Goal: Task Accomplishment & Management: Use online tool/utility

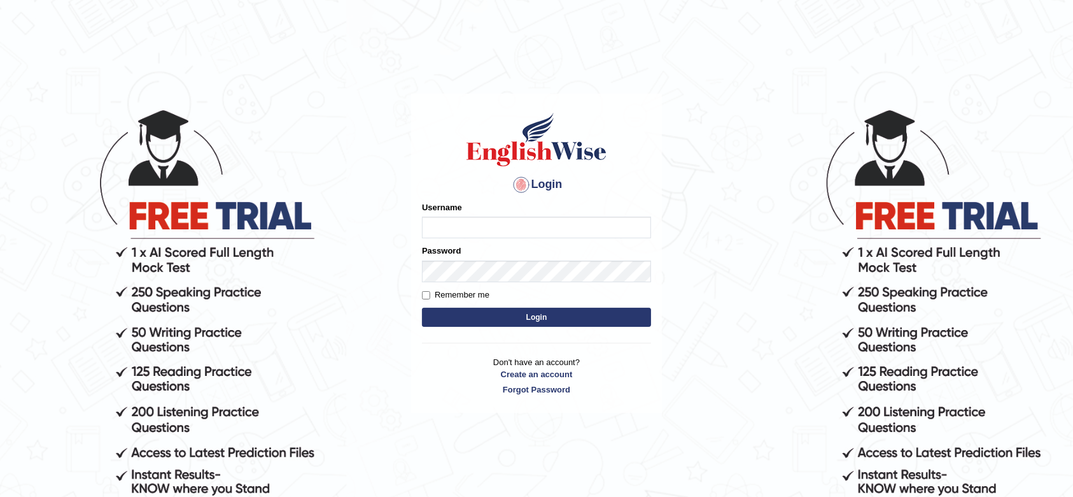
type input "krishnagpal555"
drag, startPoint x: 530, startPoint y: 234, endPoint x: 290, endPoint y: 232, distance: 240.0
click at [307, 232] on body "Login Please fix the following errors: Username krishnagpal555 Password Remembe…" at bounding box center [536, 301] width 1073 height 497
click at [425, 296] on input "Remember me" at bounding box center [426, 295] width 8 height 8
checkbox input "true"
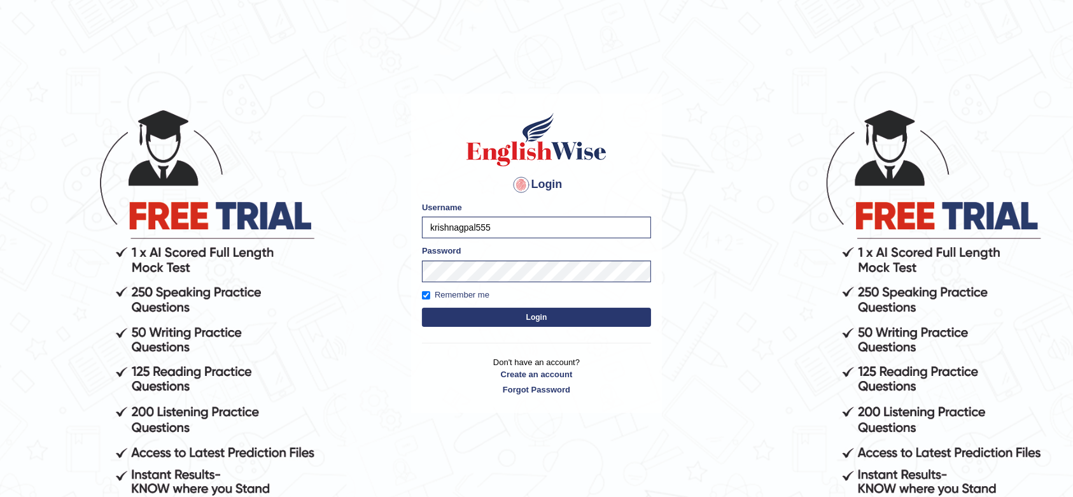
click at [501, 311] on button "Login" at bounding box center [536, 316] width 229 height 19
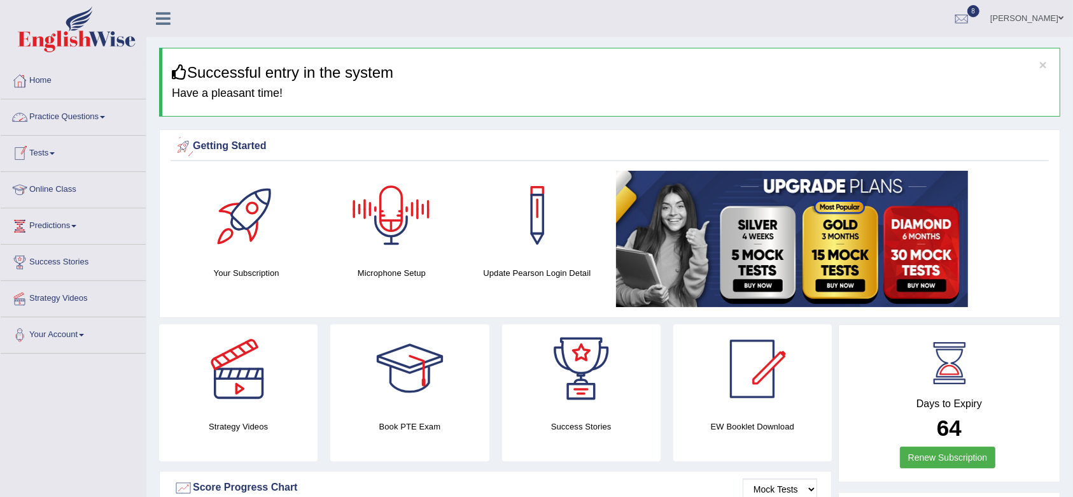
click at [66, 115] on link "Practice Questions" at bounding box center [73, 115] width 145 height 32
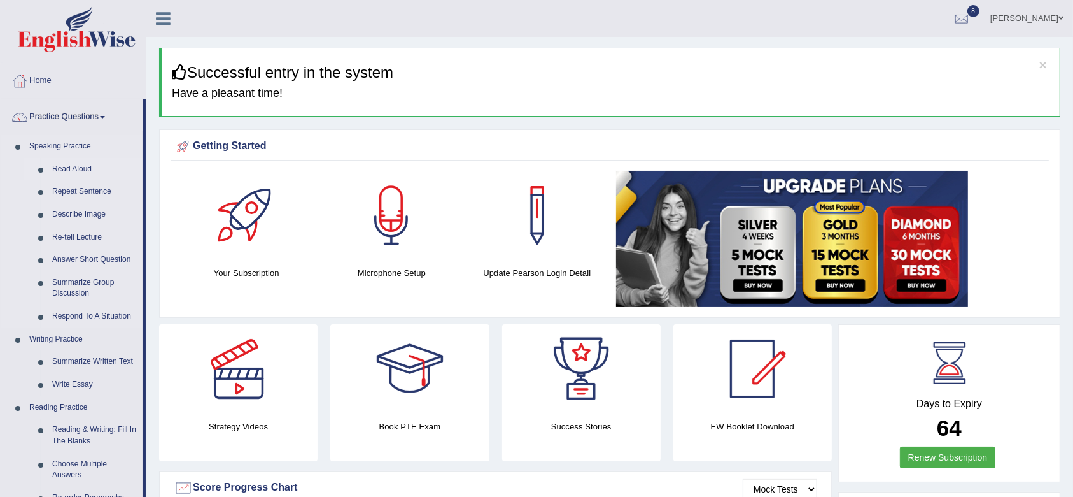
click at [76, 165] on link "Read Aloud" at bounding box center [94, 169] width 96 height 23
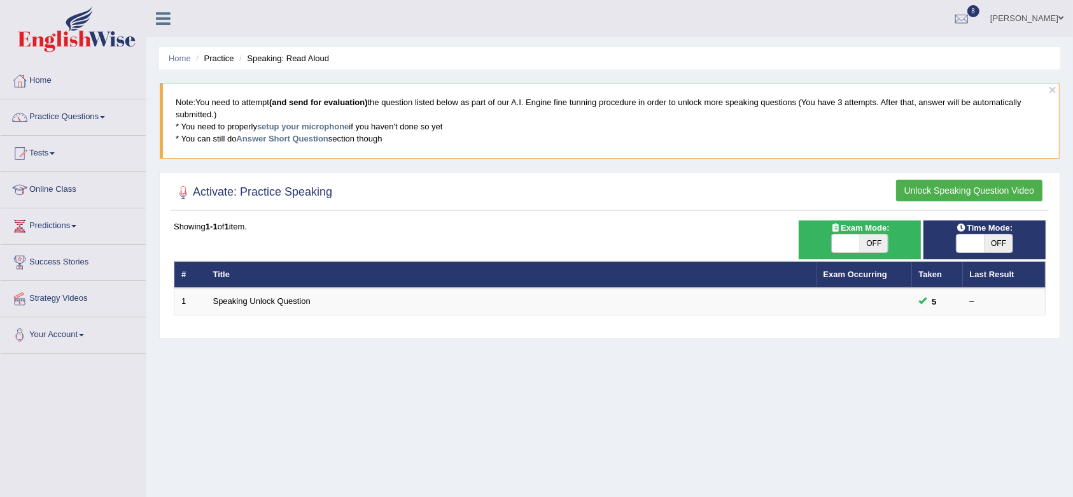
click at [330, 120] on blockquote "Note: You need to attempt (and send for evaluation) the question listed below a…" at bounding box center [610, 120] width 900 height 75
click at [324, 125] on link "setup your microphone" at bounding box center [303, 127] width 92 height 10
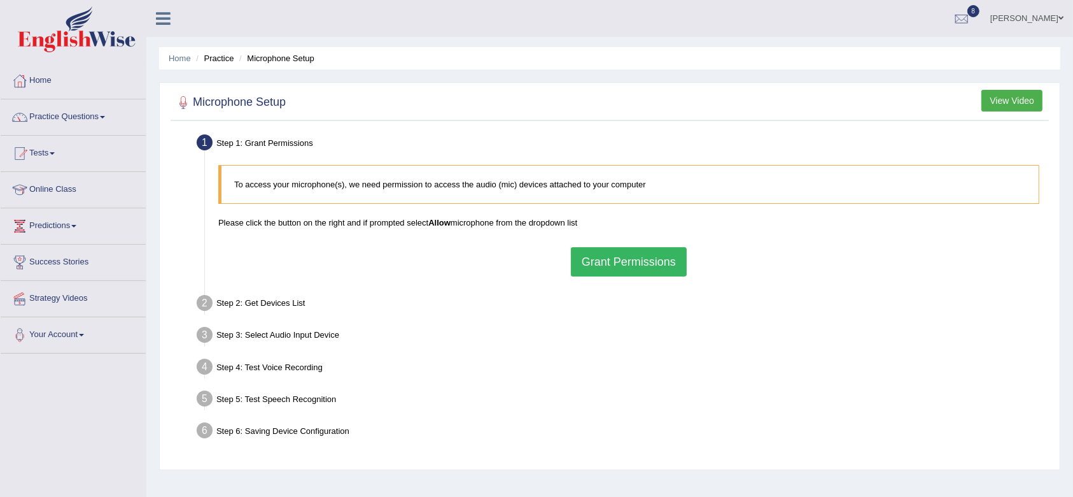
click at [621, 261] on button "Grant Permissions" at bounding box center [629, 261] width 116 height 29
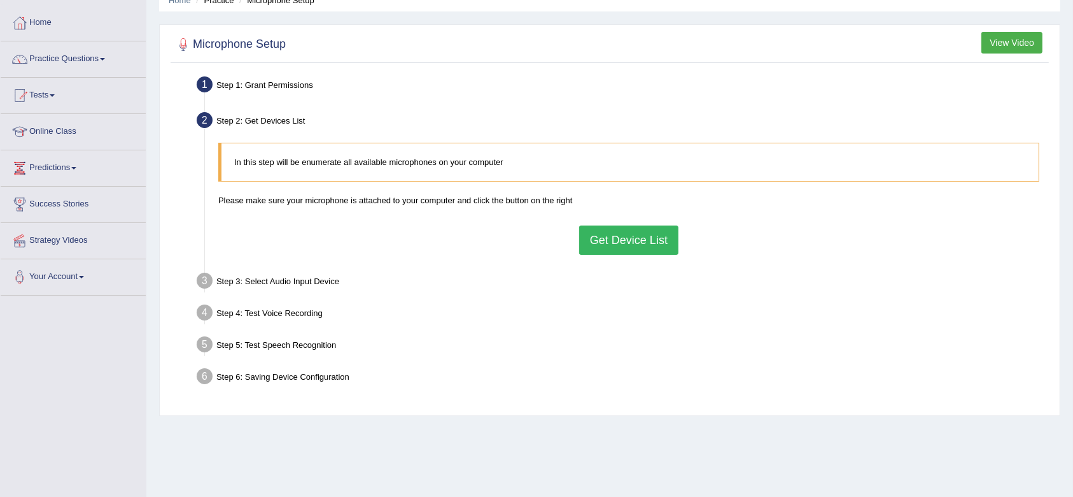
scroll to position [85, 0]
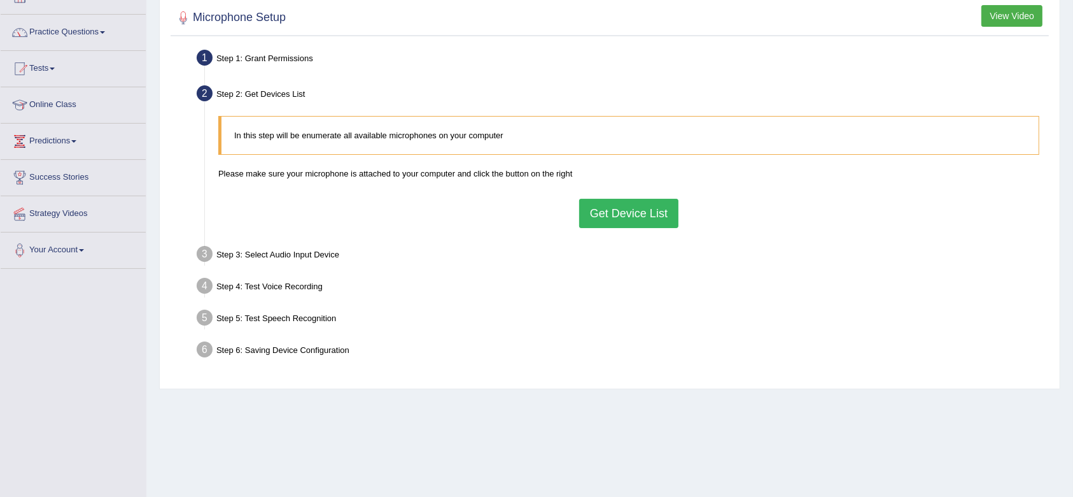
click at [662, 209] on button "Get Device List" at bounding box center [628, 213] width 99 height 29
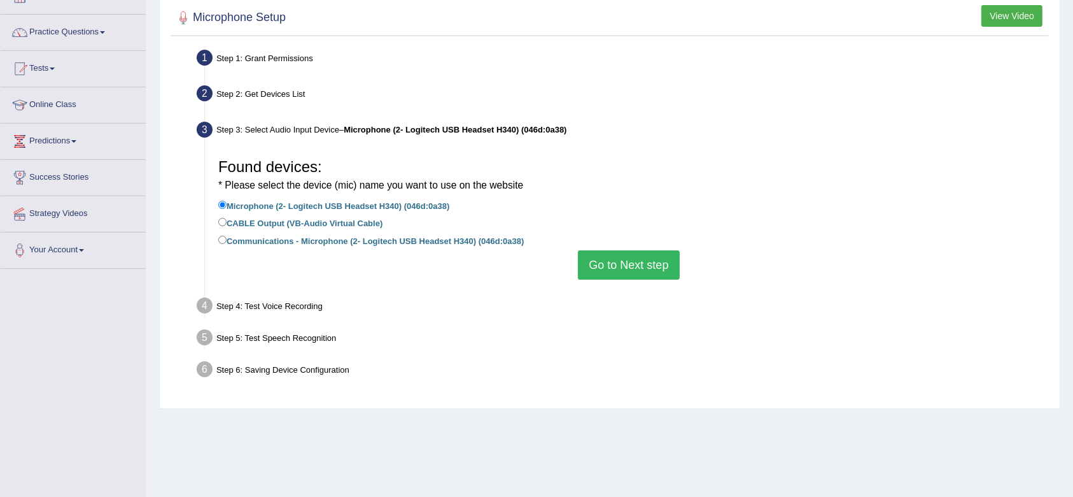
click at [596, 252] on button "Go to Next step" at bounding box center [628, 264] width 101 height 29
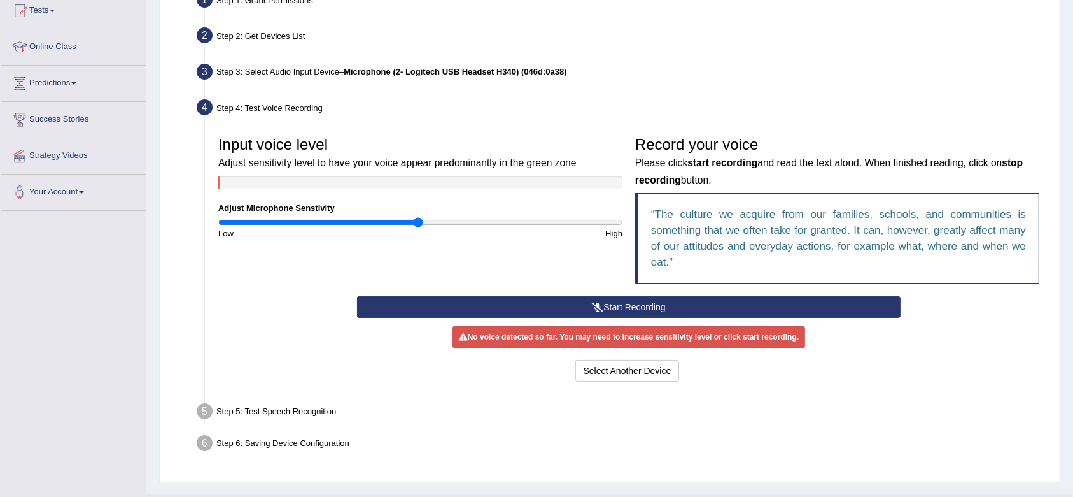
scroll to position [171, 0]
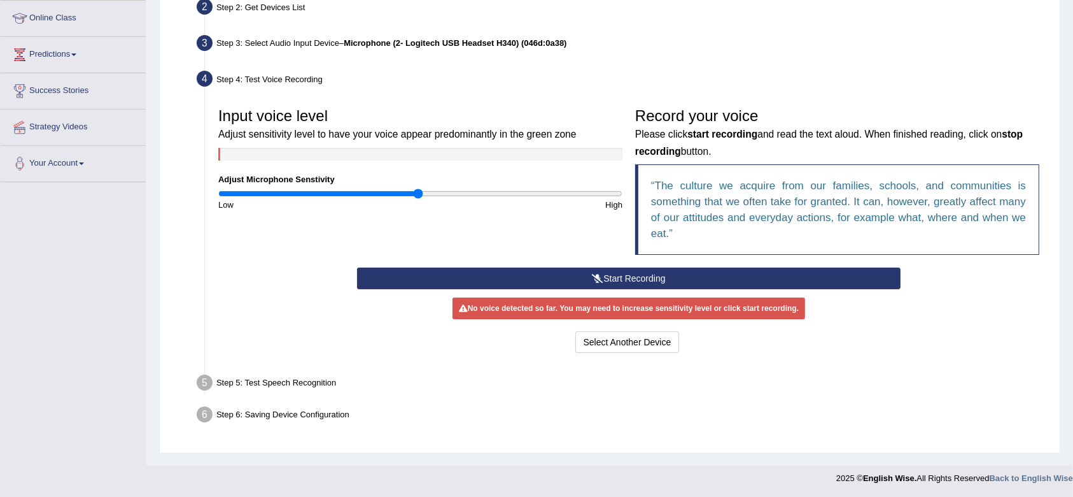
click at [572, 273] on button "Start Recording" at bounding box center [628, 278] width 543 height 22
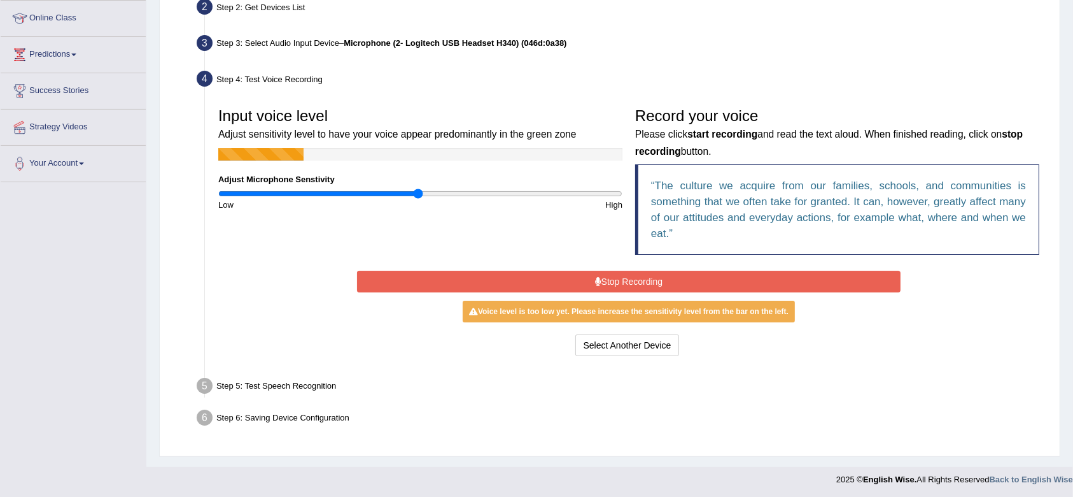
click at [572, 273] on button "Stop Recording" at bounding box center [628, 282] width 543 height 22
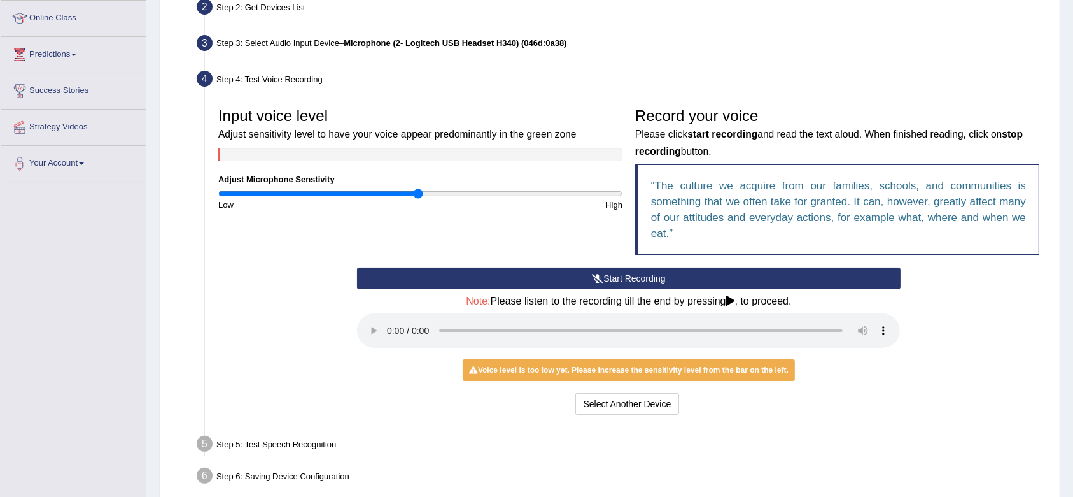
click at [572, 273] on button "Start Recording" at bounding box center [628, 278] width 543 height 22
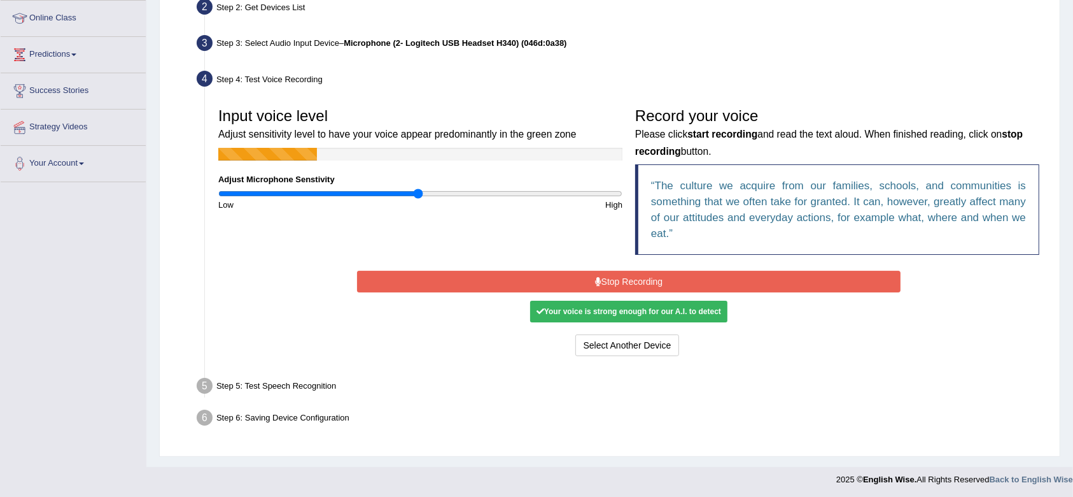
click at [572, 273] on button "Stop Recording" at bounding box center [628, 282] width 543 height 22
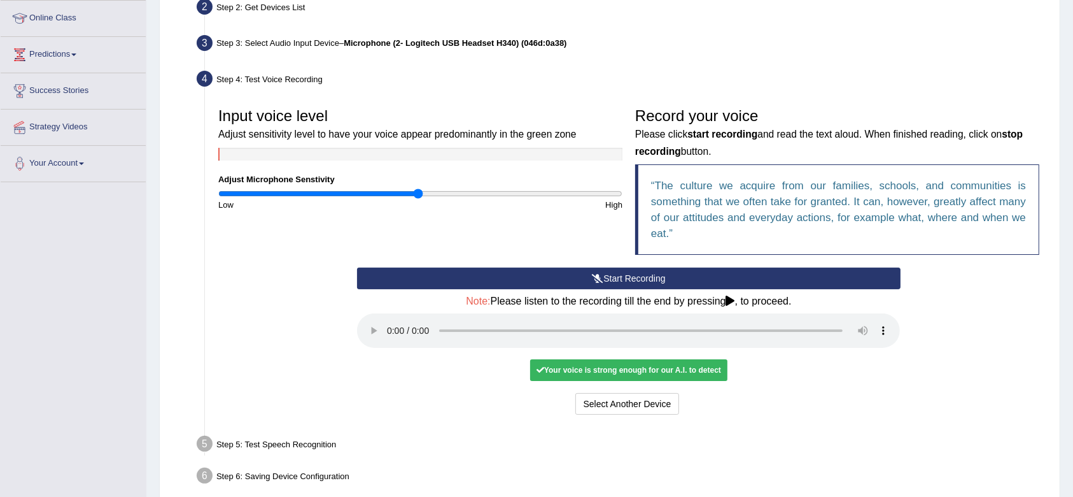
scroll to position [231, 0]
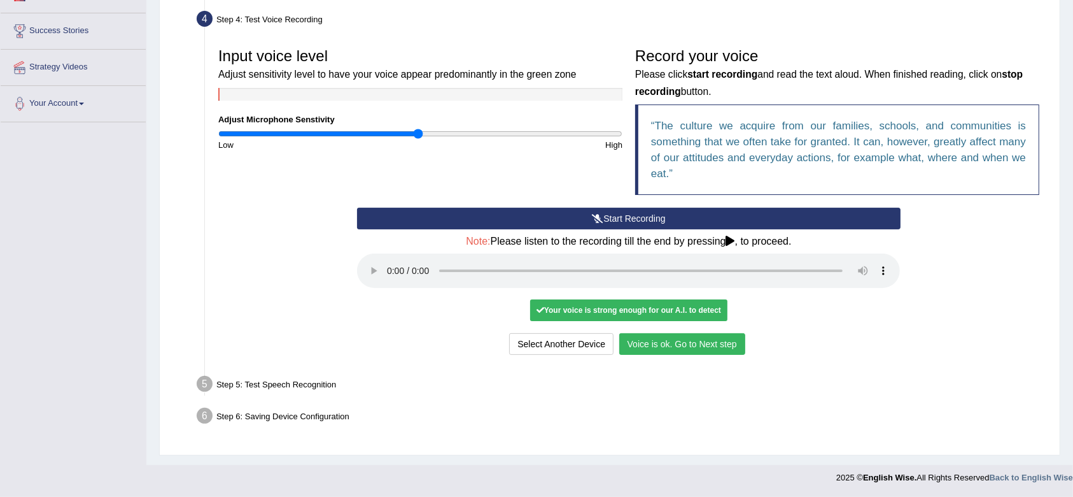
click at [672, 344] on button "Voice is ok. Go to Next step" at bounding box center [682, 344] width 126 height 22
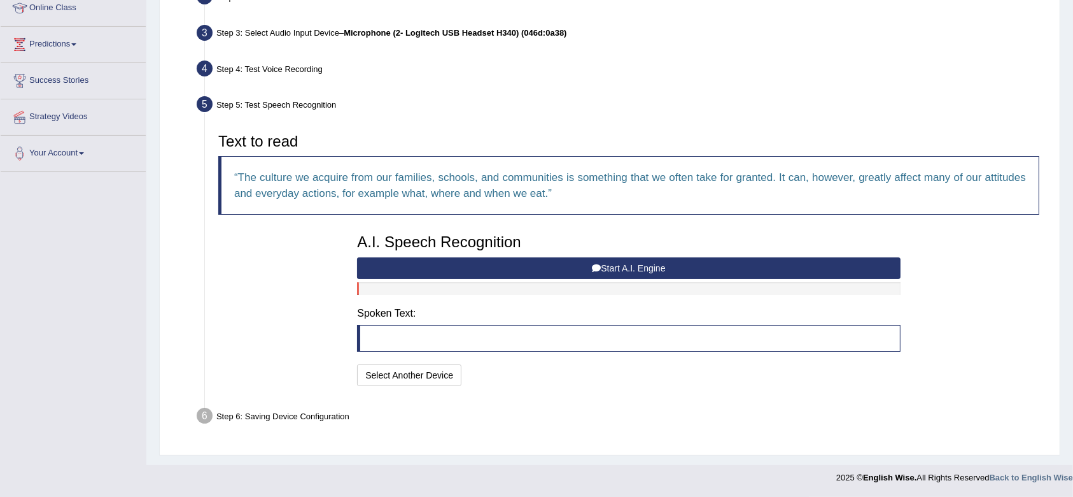
scroll to position [180, 0]
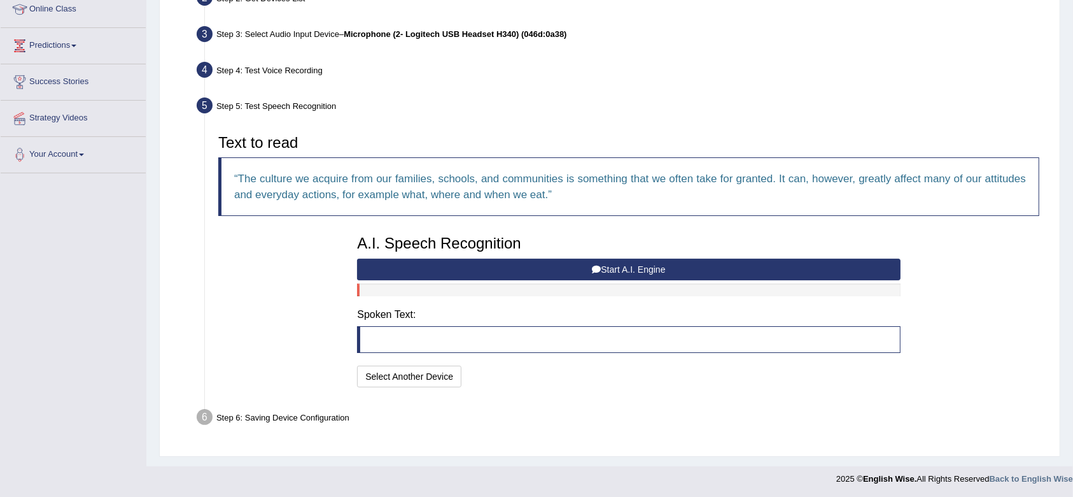
click at [582, 271] on button "Start A.I. Engine" at bounding box center [628, 269] width 543 height 22
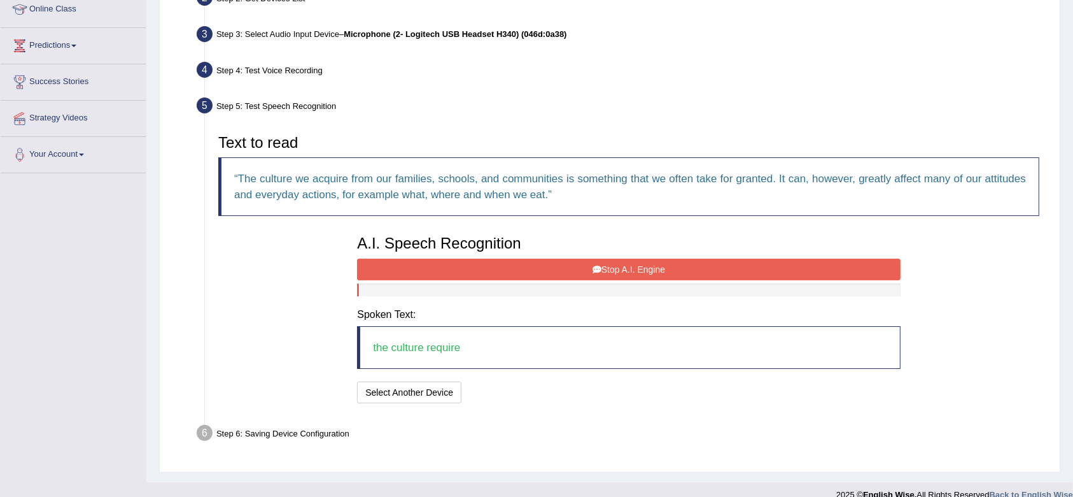
click at [611, 261] on button "Stop A.I. Engine" at bounding box center [628, 269] width 543 height 22
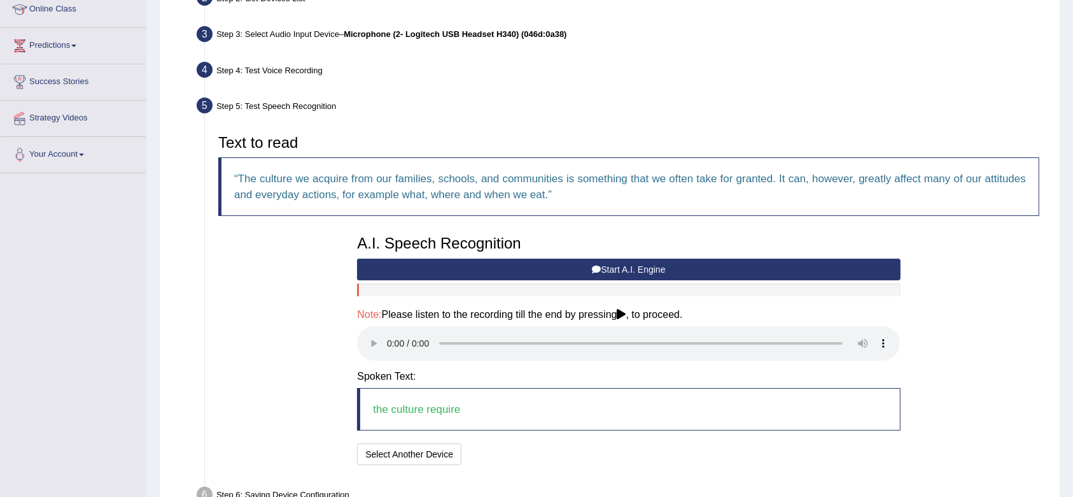
scroll to position [259, 0]
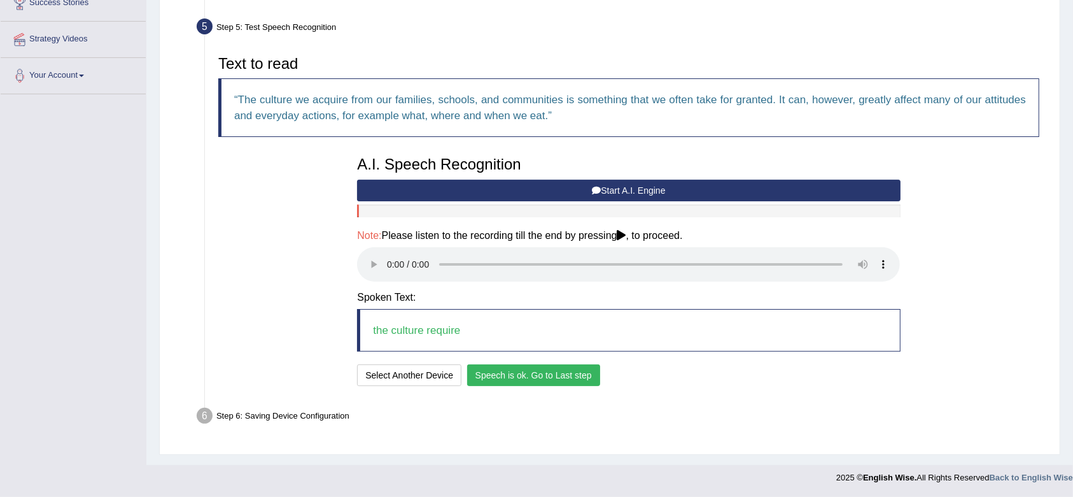
click at [718, 404] on div "Step 6: Saving Device Configuration" at bounding box center [622, 418] width 863 height 28
click at [572, 375] on button "Speech is ok. Go to Last step" at bounding box center [533, 375] width 133 height 22
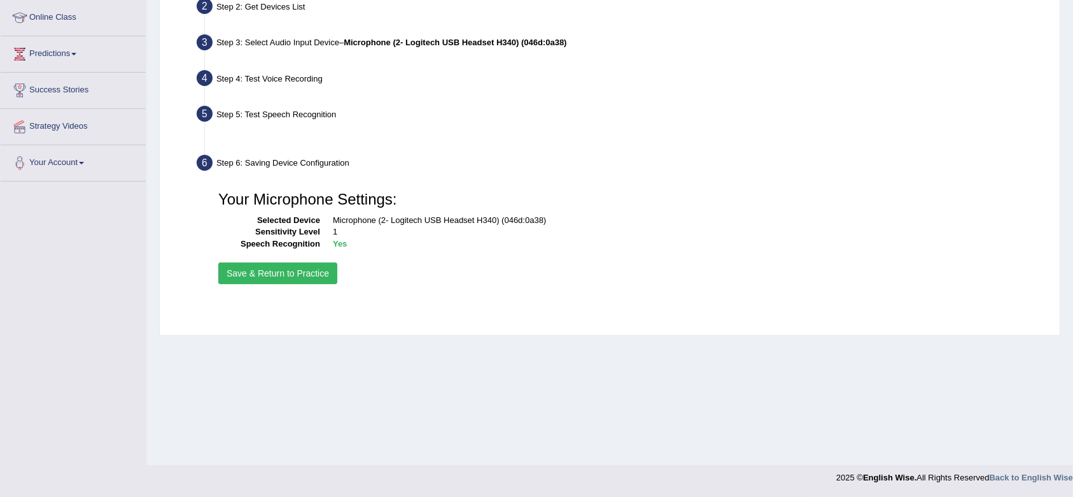
scroll to position [171, 0]
